Goal: Contribute content

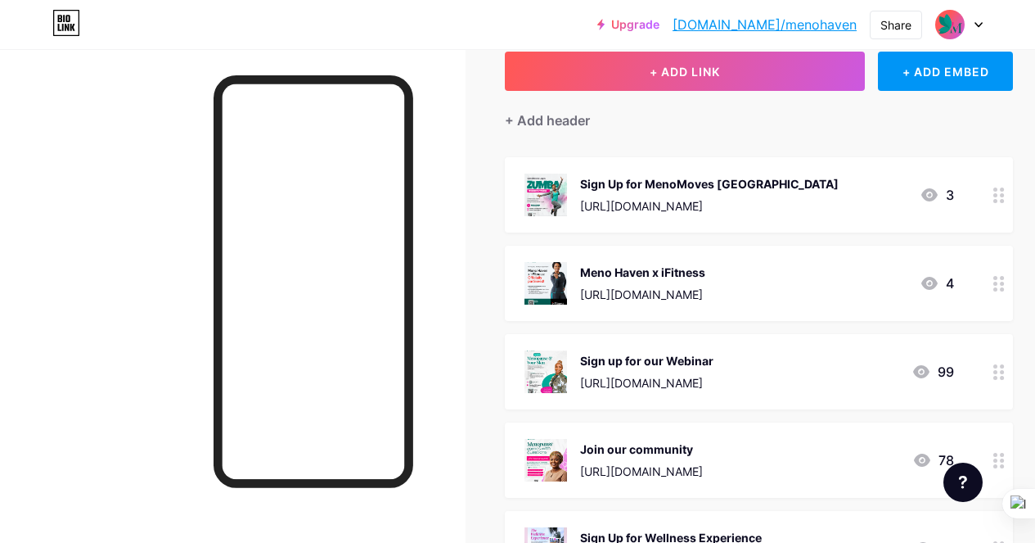
scroll to position [100, 0]
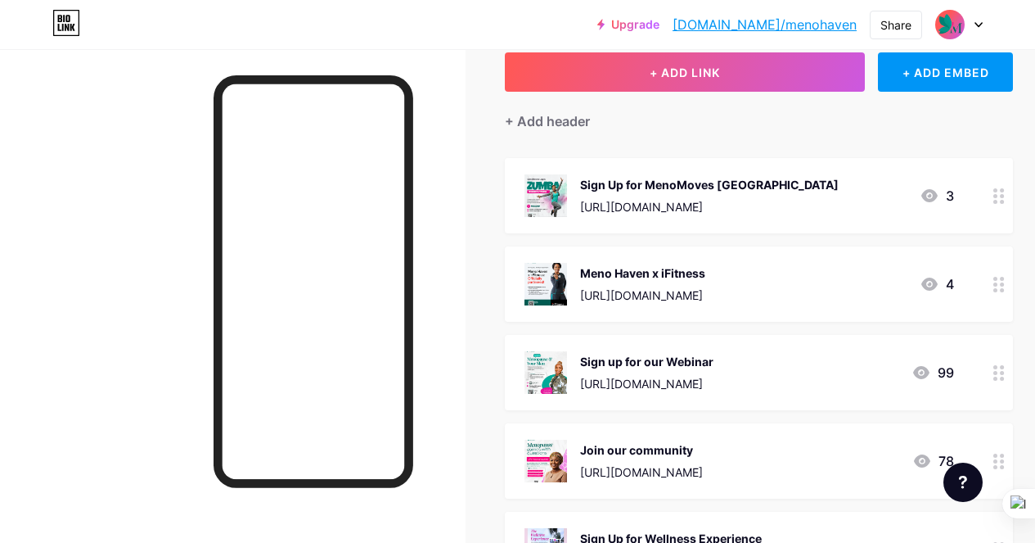
click at [666, 364] on div "Sign up for our Webinar" at bounding box center [646, 361] width 133 height 17
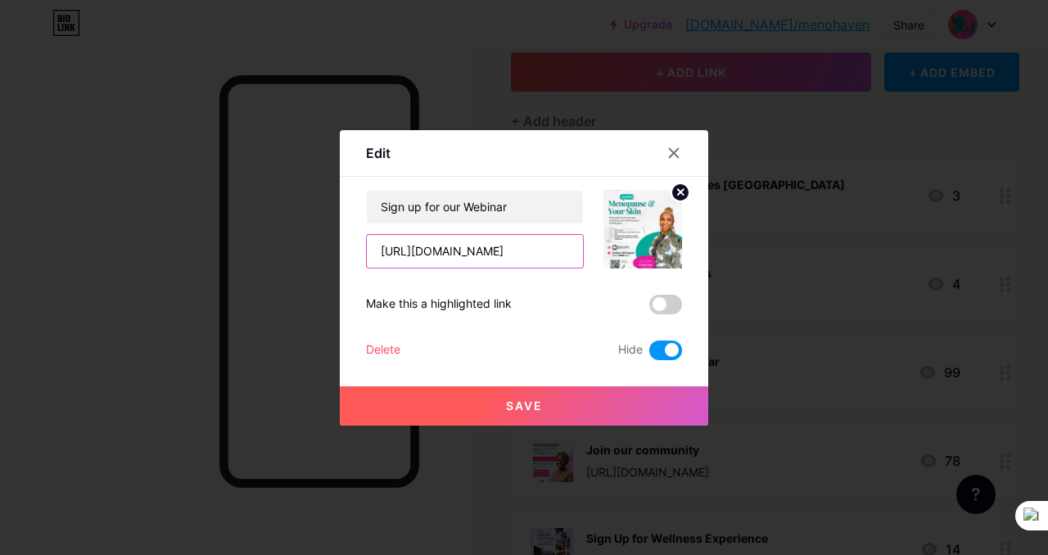
click at [562, 249] on input "[URL][DOMAIN_NAME]" at bounding box center [475, 251] width 216 height 33
paste input "mY225z"
type input "[URL][DOMAIN_NAME]"
click at [655, 351] on span at bounding box center [665, 351] width 33 height 20
click at [649, 354] on input "checkbox" at bounding box center [649, 354] width 0 height 0
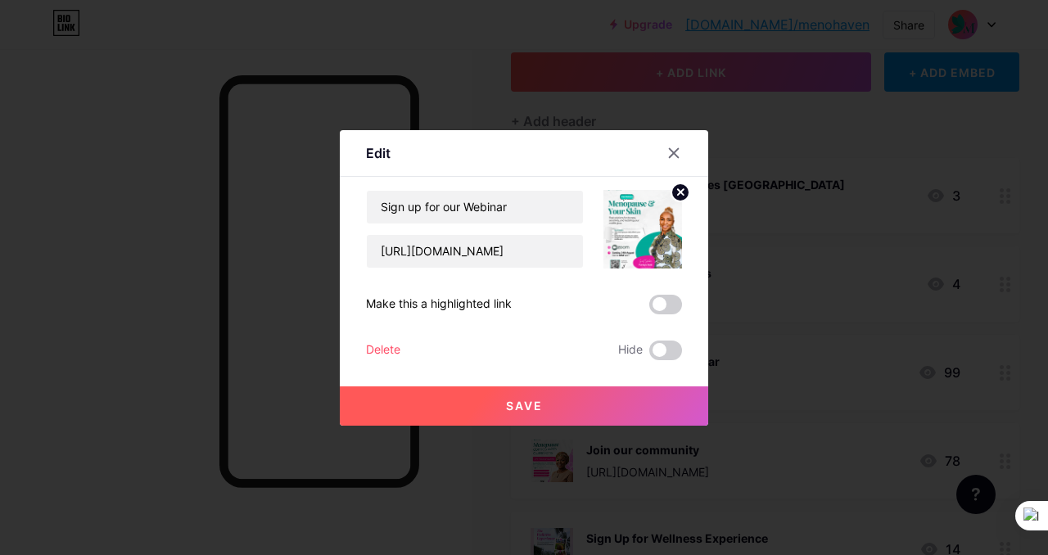
click at [653, 239] on img at bounding box center [642, 229] width 79 height 79
click at [684, 183] on icon at bounding box center [680, 193] width 20 height 20
click at [650, 231] on rect at bounding box center [651, 229] width 13 height 8
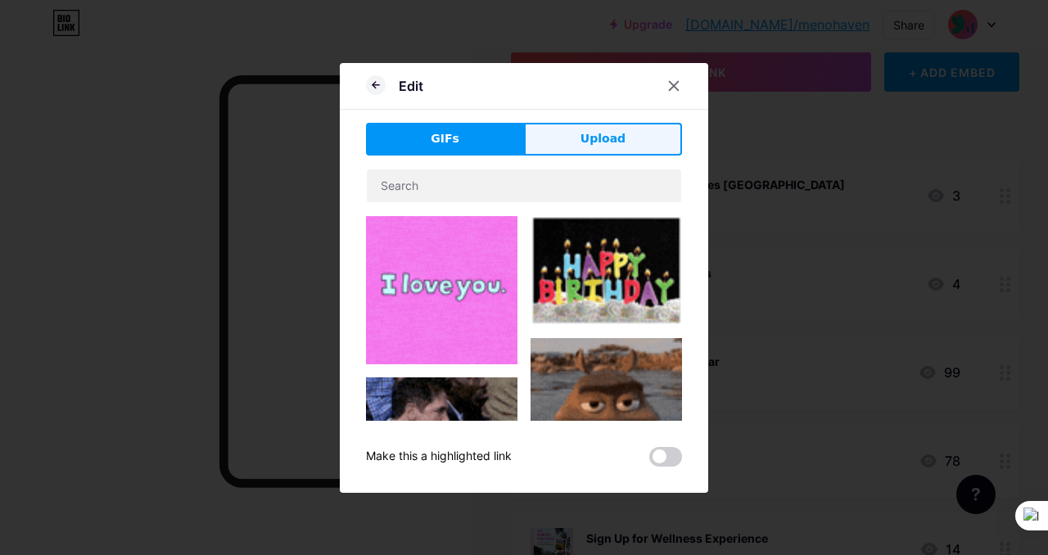
click at [612, 138] on span "Upload" at bounding box center [602, 138] width 45 height 17
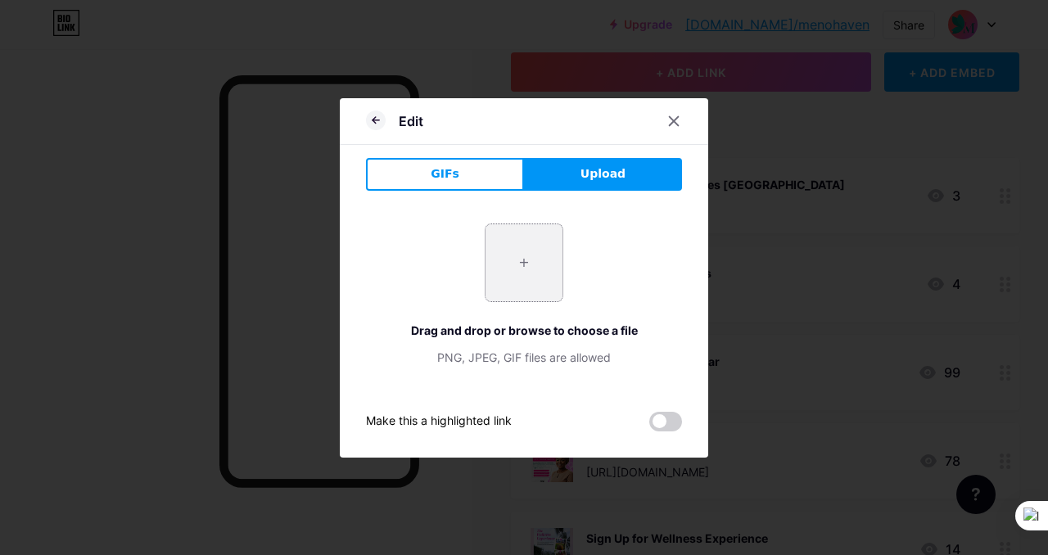
click at [530, 254] on input "file" at bounding box center [523, 262] width 77 height 77
type input "C:\fakepath\Meno & Relationships Webinar.png"
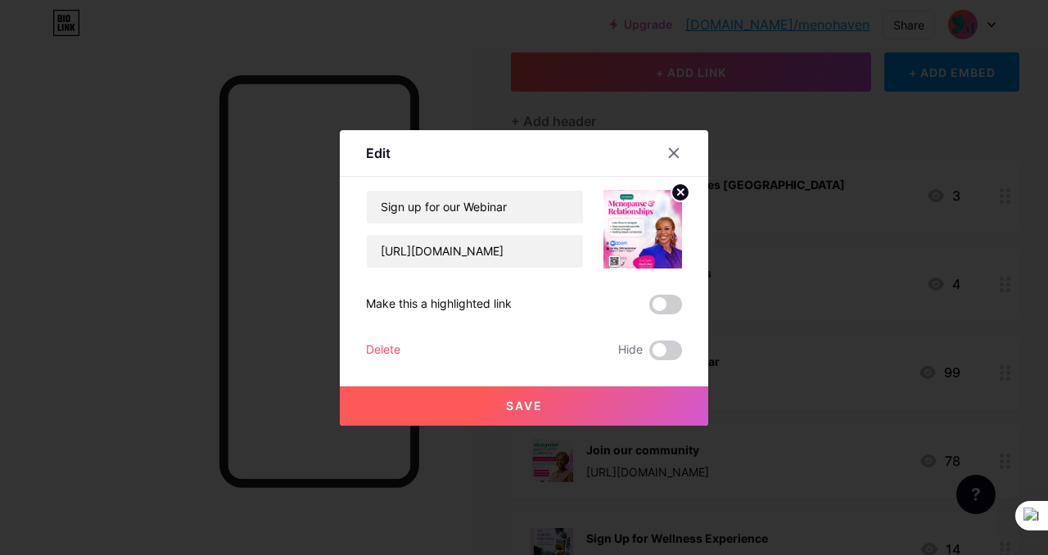
click at [661, 309] on span at bounding box center [665, 305] width 33 height 20
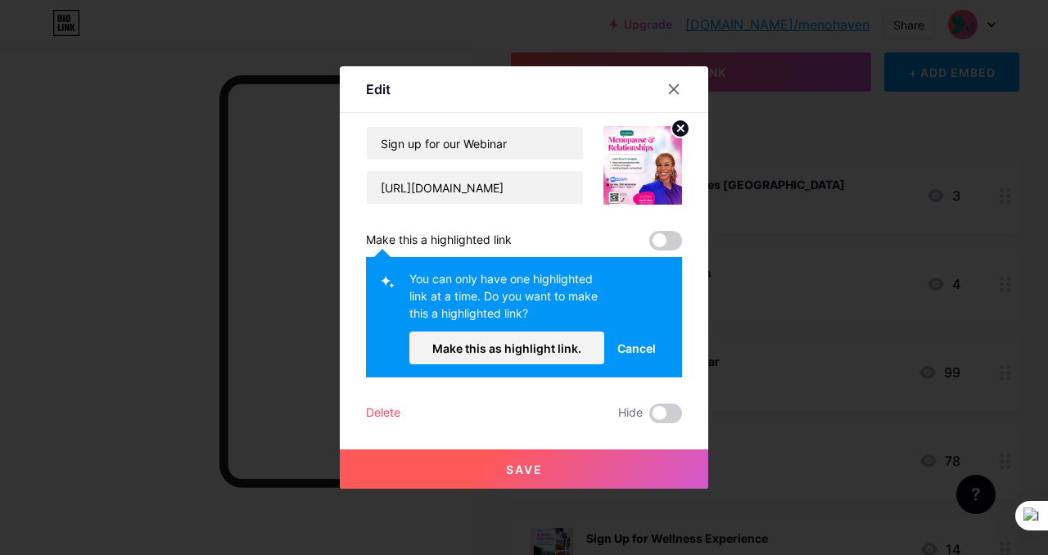
click at [666, 244] on span at bounding box center [665, 241] width 33 height 20
click at [547, 361] on button "Make this as highlight link." at bounding box center [506, 348] width 195 height 33
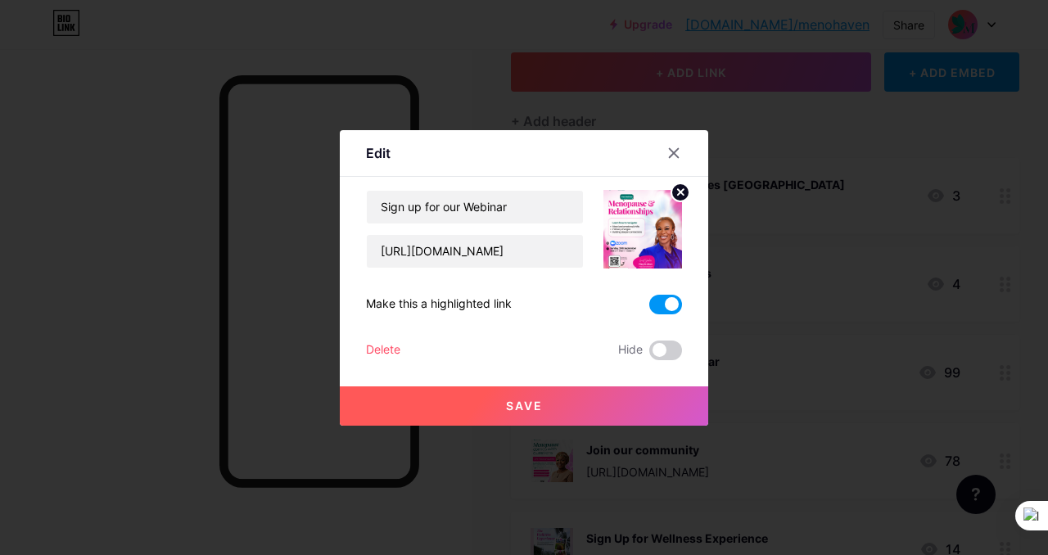
click at [553, 406] on button "Save" at bounding box center [524, 405] width 368 height 39
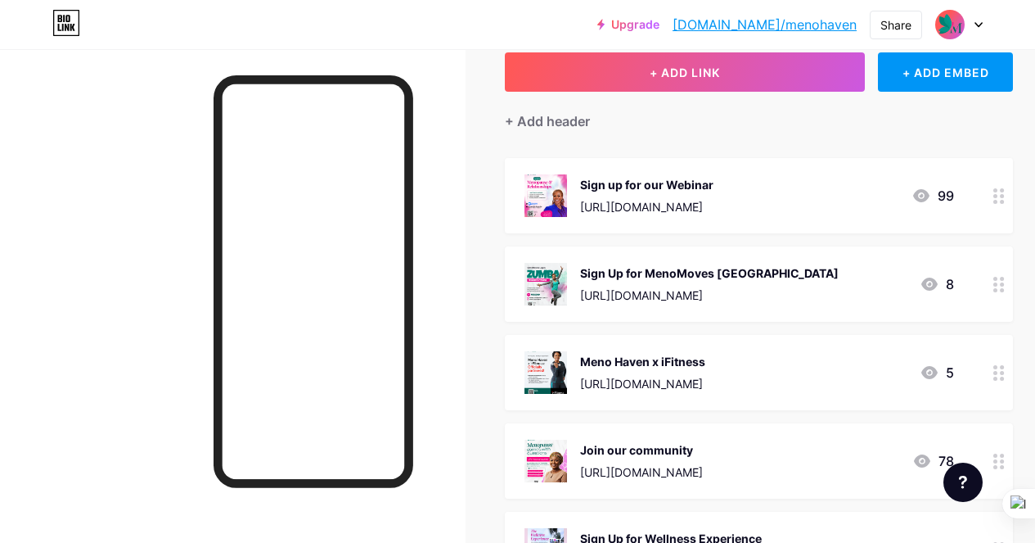
click at [642, 180] on div "Sign up for our Webinar" at bounding box center [646, 184] width 133 height 17
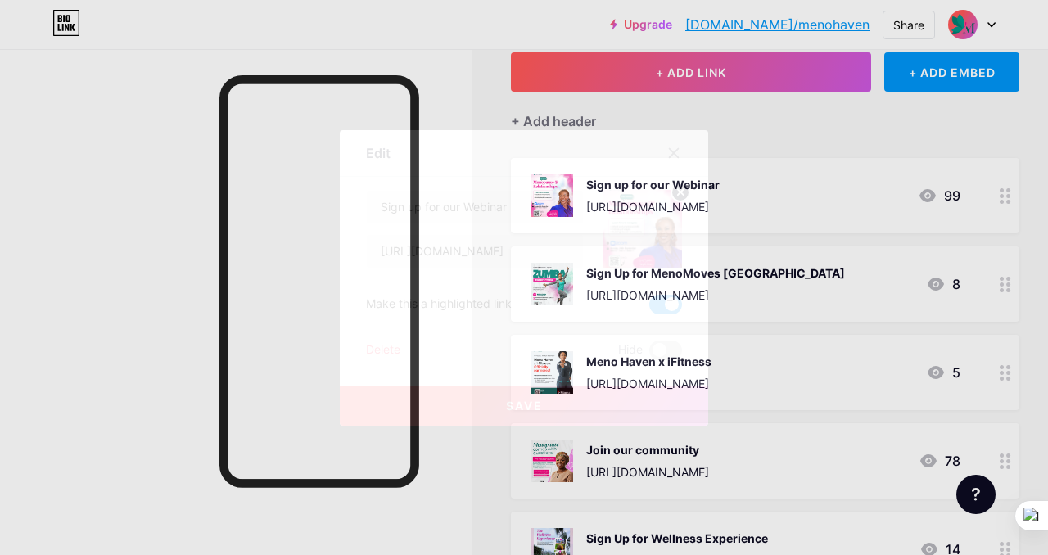
click at [621, 222] on img at bounding box center [642, 229] width 79 height 79
click at [681, 194] on circle at bounding box center [680, 192] width 18 height 18
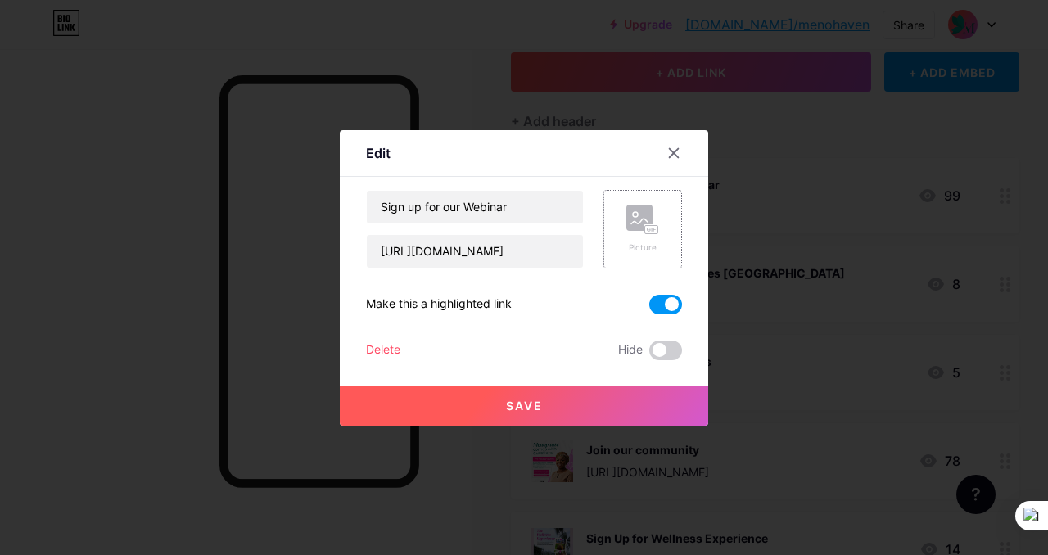
click at [652, 225] on rect at bounding box center [651, 229] width 13 height 8
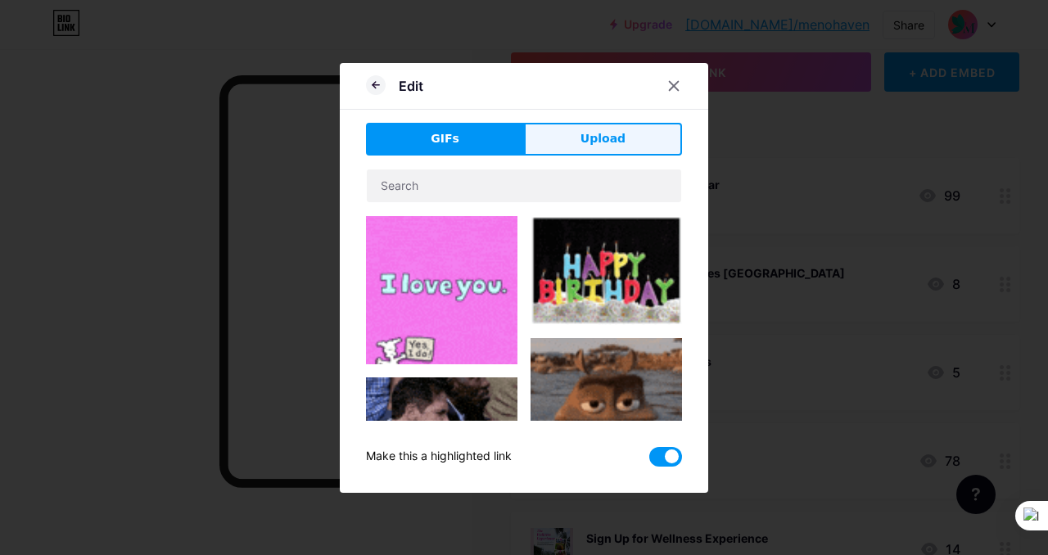
click at [594, 152] on button "Upload" at bounding box center [603, 139] width 158 height 33
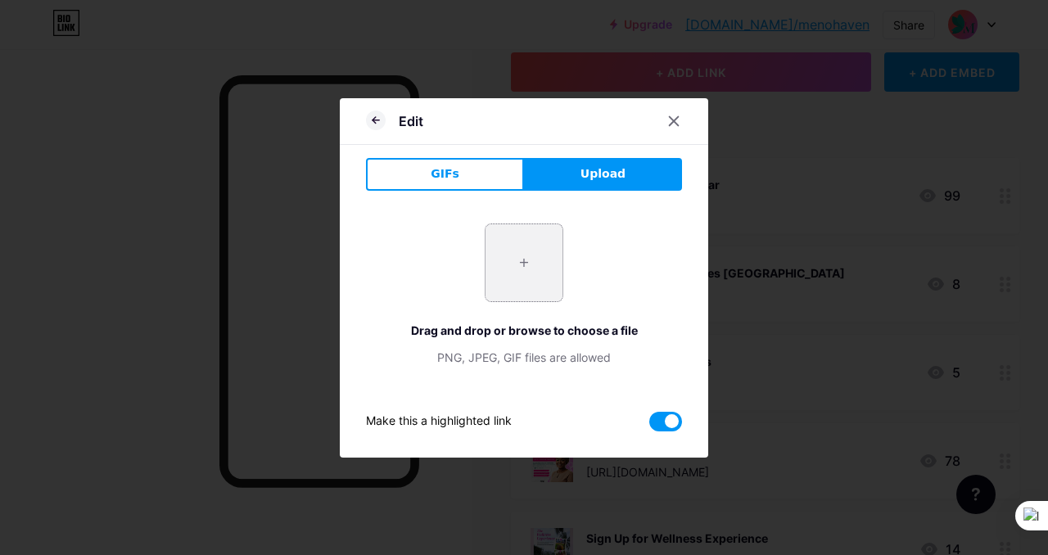
click at [536, 269] on input "file" at bounding box center [523, 262] width 77 height 77
type input "C:\fakepath\Meno & Relationships Webinar.png"
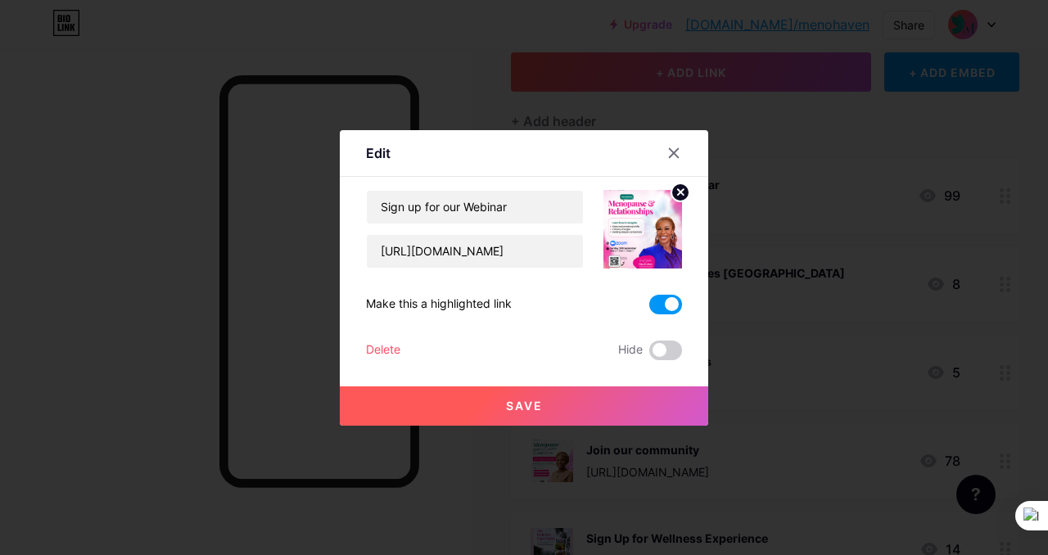
click at [530, 420] on button "Save" at bounding box center [524, 405] width 368 height 39
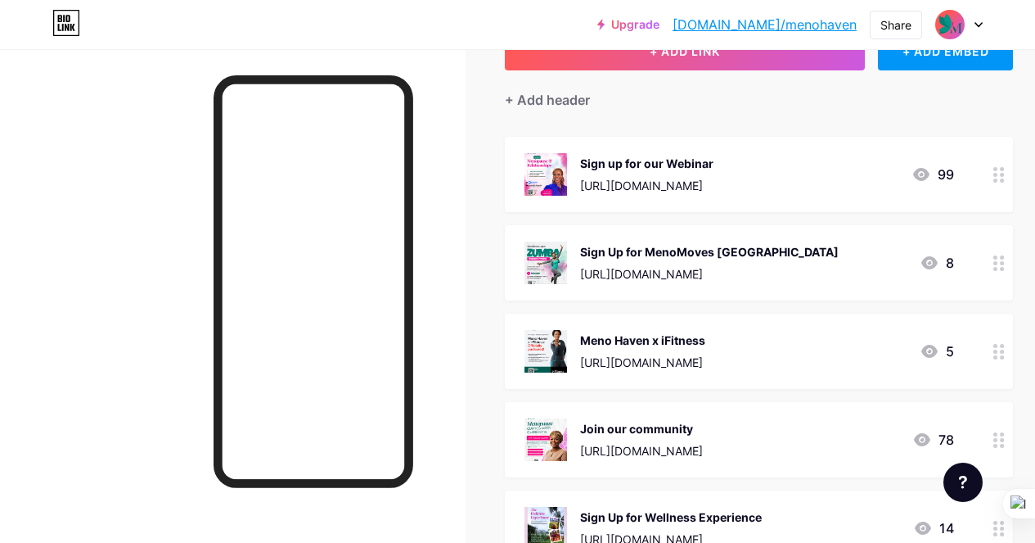
scroll to position [0, 0]
